Goal: Information Seeking & Learning: Learn about a topic

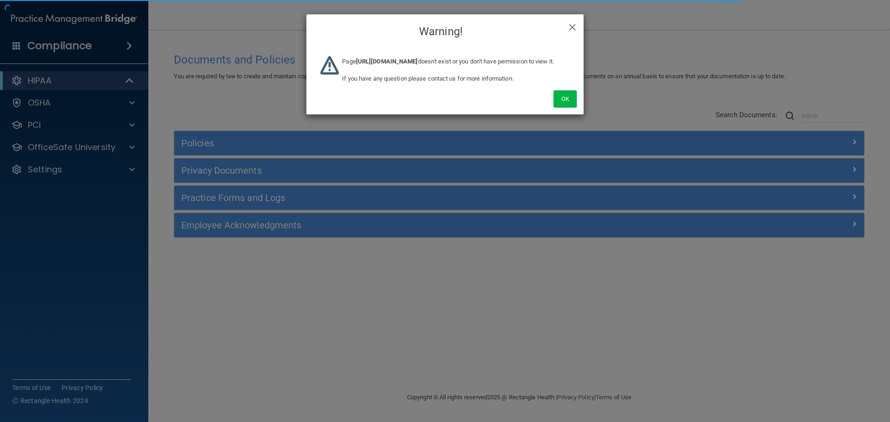
click at [580, 114] on div "Ok" at bounding box center [444, 88] width 277 height 51
click at [572, 108] on button "Ok" at bounding box center [564, 98] width 23 height 17
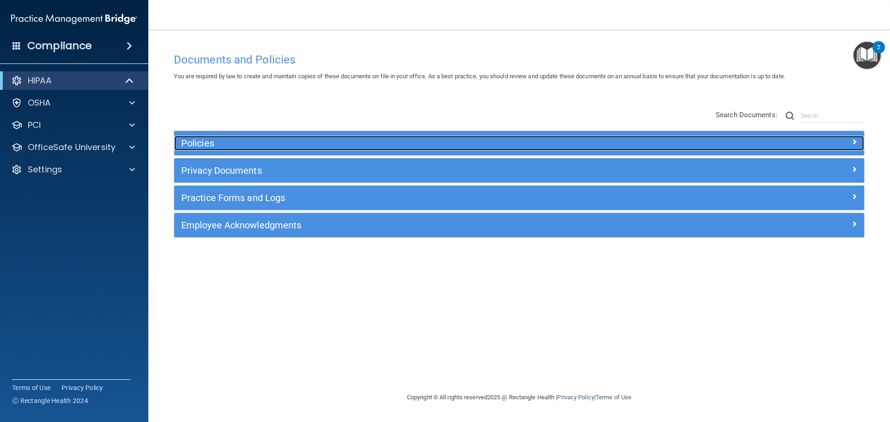
click at [399, 146] on h5 "Policies" at bounding box center [432, 143] width 503 height 10
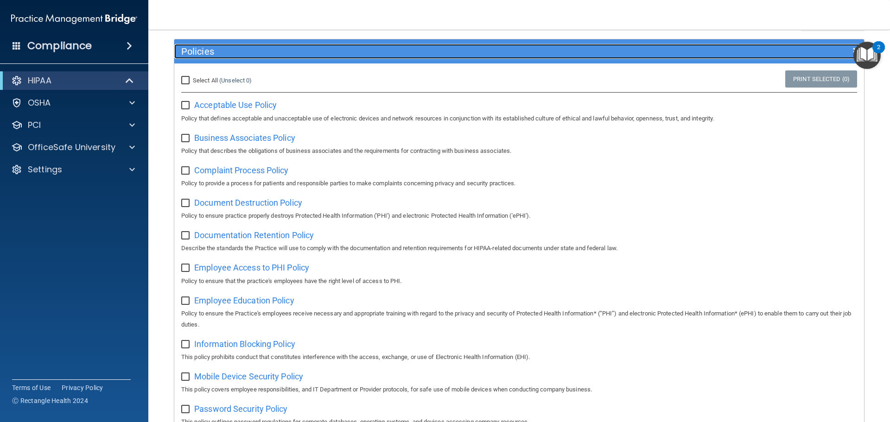
scroll to position [107, 0]
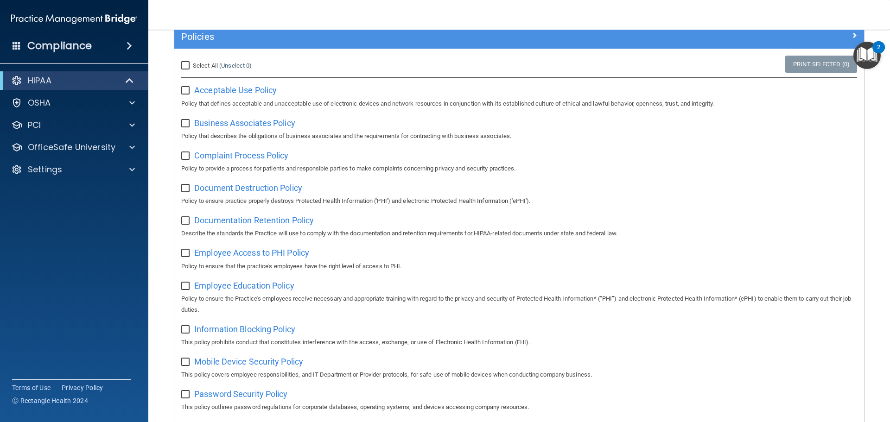
click at [121, 74] on div "HIPAA" at bounding box center [74, 80] width 148 height 19
click at [114, 74] on div "HIPAA" at bounding box center [74, 80] width 148 height 19
click at [127, 75] on span at bounding box center [131, 80] width 8 height 11
click at [129, 76] on span at bounding box center [132, 80] width 6 height 11
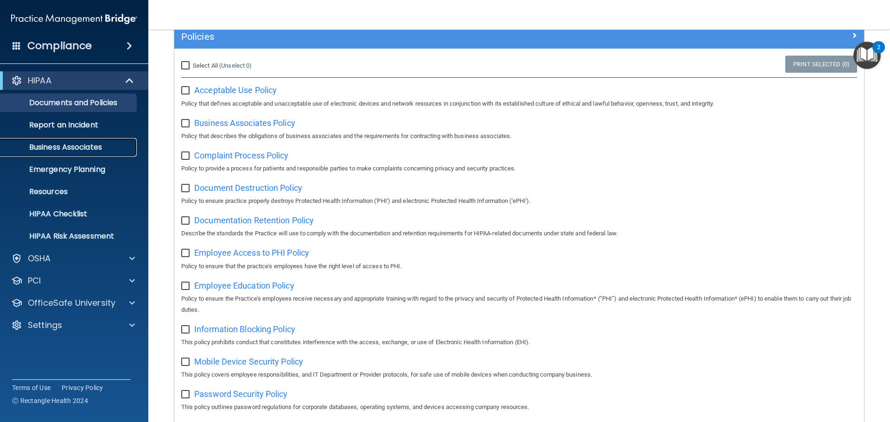
click at [89, 144] on p "Business Associates" at bounding box center [69, 147] width 127 height 9
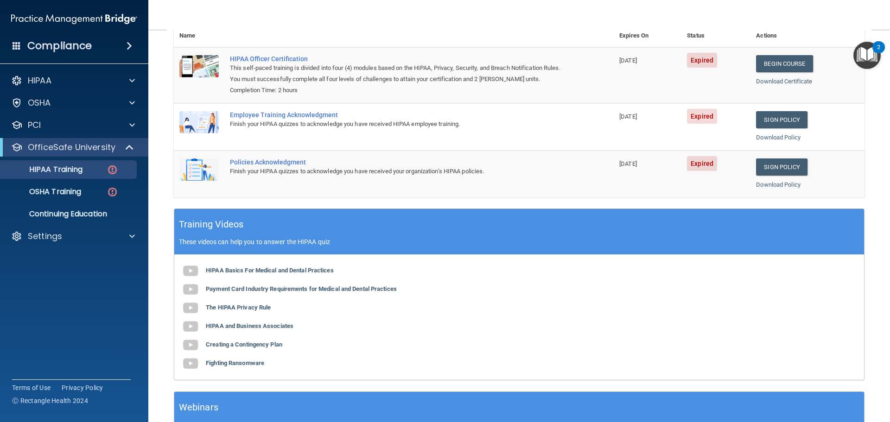
scroll to position [131, 0]
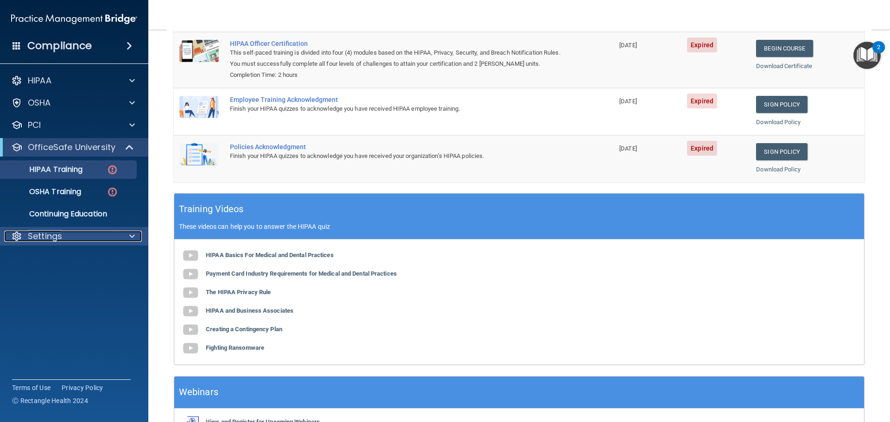
click at [94, 241] on div "Settings" at bounding box center [61, 236] width 115 height 11
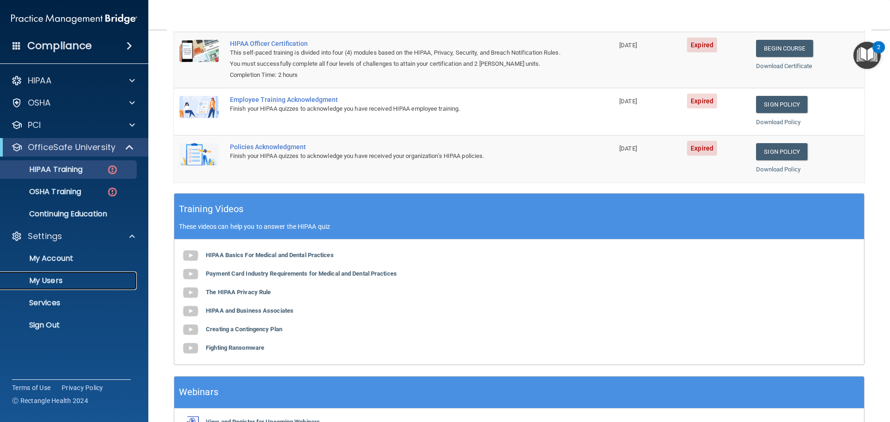
click at [70, 286] on link "My Users" at bounding box center [64, 281] width 146 height 19
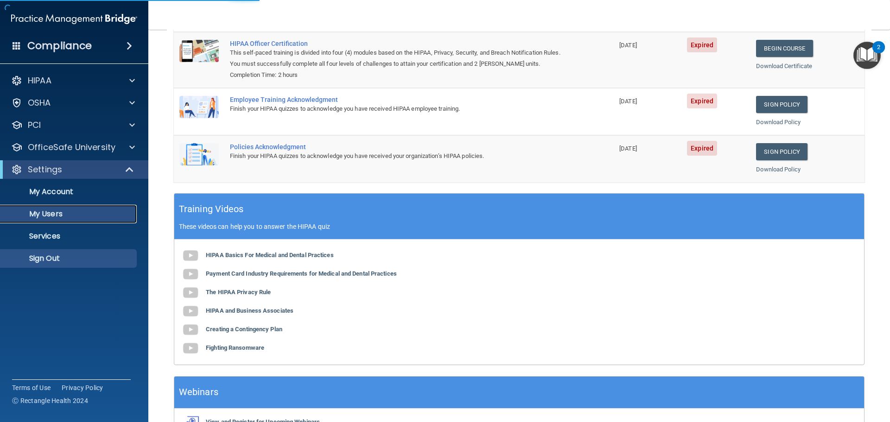
select select "20"
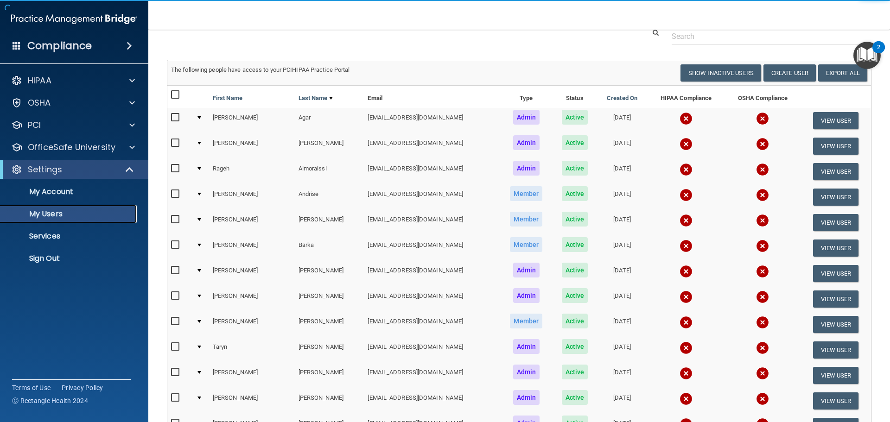
scroll to position [17, 0]
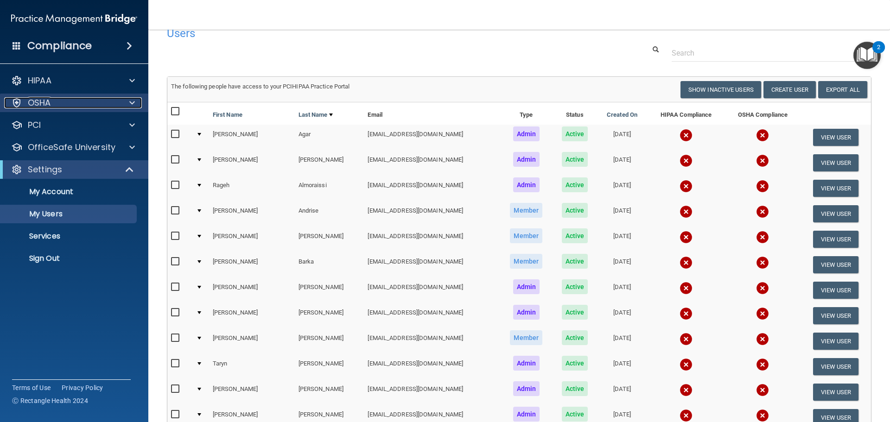
click at [89, 99] on div "OSHA" at bounding box center [61, 102] width 115 height 11
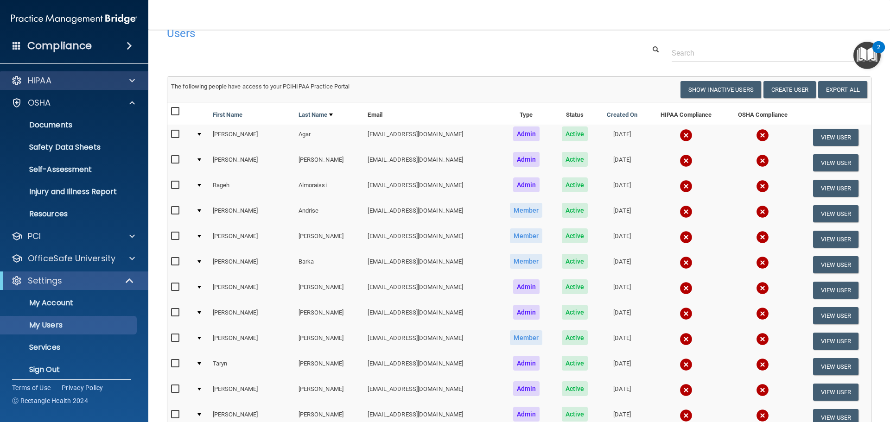
click at [102, 88] on div "HIPAA" at bounding box center [74, 80] width 149 height 19
click at [117, 84] on div "HIPAA" at bounding box center [61, 80] width 115 height 11
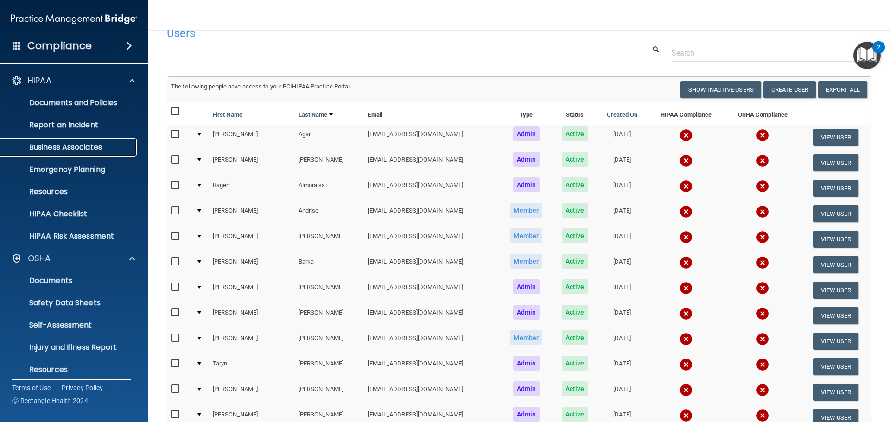
click at [102, 147] on p "Business Associates" at bounding box center [69, 147] width 127 height 9
